Goal: Task Accomplishment & Management: Use online tool/utility

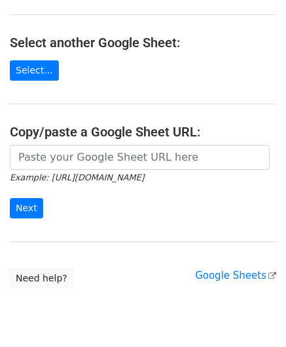
scroll to position [172, 0]
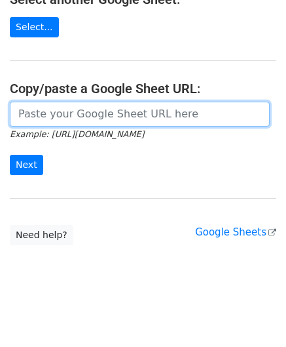
click at [53, 111] on input "url" at bounding box center [140, 114] width 260 height 25
paste input "[URL][DOMAIN_NAME]"
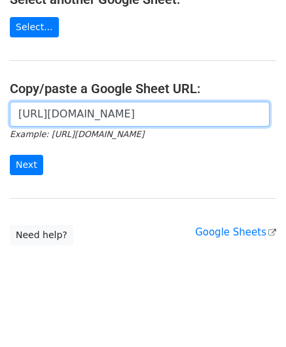
scroll to position [0, 291]
type input "[URL][DOMAIN_NAME]"
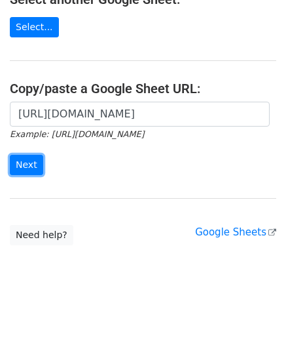
drag, startPoint x: 25, startPoint y: 160, endPoint x: 7, endPoint y: 170, distance: 20.8
click at [26, 159] on input "Next" at bounding box center [26, 165] width 33 height 20
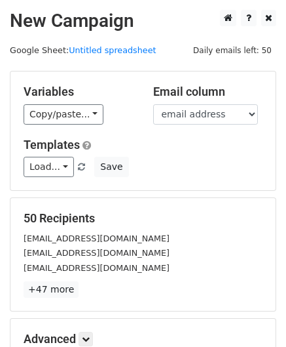
scroll to position [160, 0]
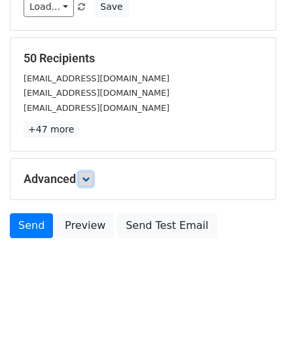
click at [87, 180] on icon at bounding box center [86, 179] width 8 height 8
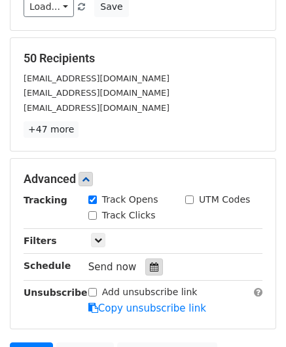
click at [151, 264] on icon at bounding box center [154, 266] width 9 height 9
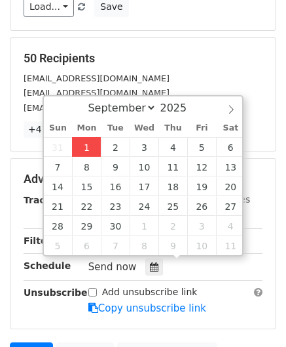
type input "2025-09-01 12:00"
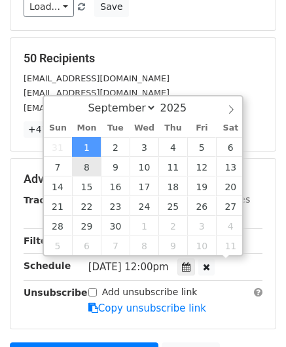
scroll to position [0, 0]
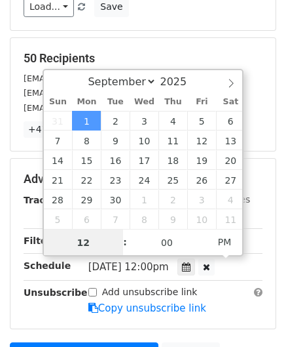
paste input "Hour"
type input "2"
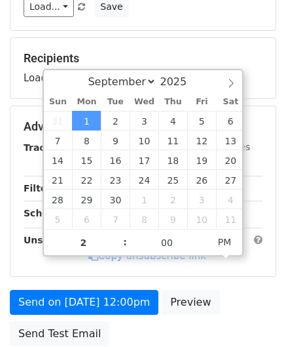
type input "2025-09-01 14:00"
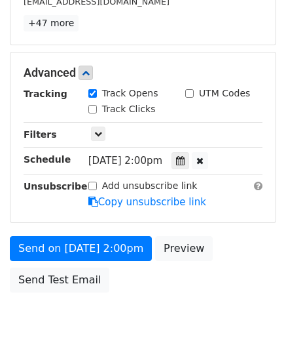
scroll to position [319, 0]
